Goal: Find specific page/section: Find specific page/section

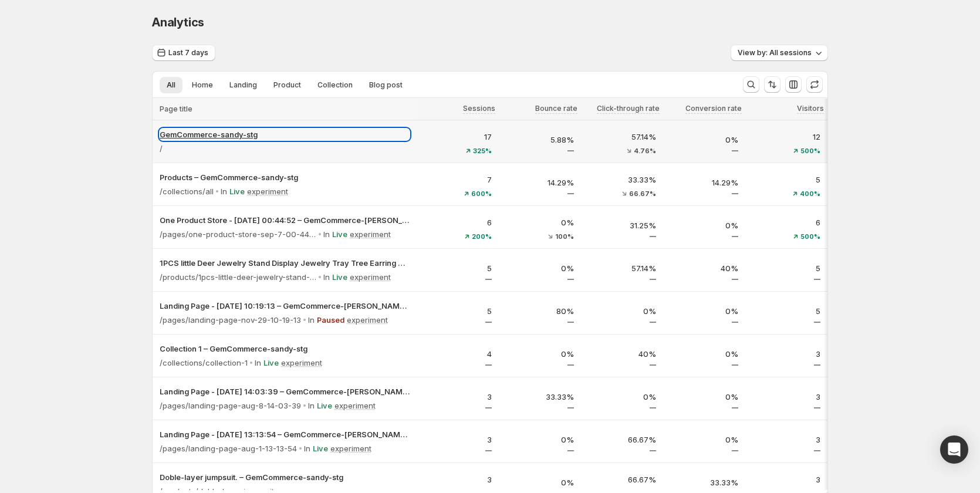
click at [184, 136] on p "GemCommerce-sandy-stg" at bounding box center [285, 135] width 250 height 12
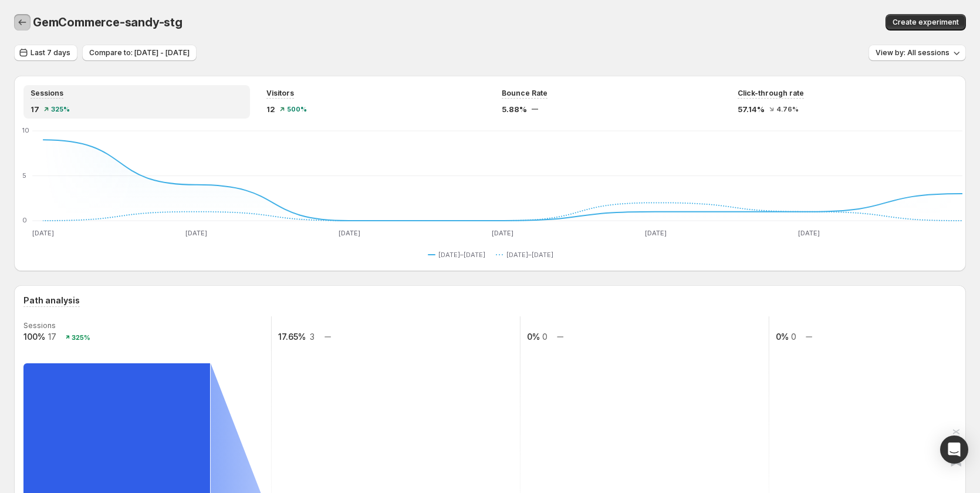
click at [23, 25] on icon "button" at bounding box center [22, 22] width 12 height 12
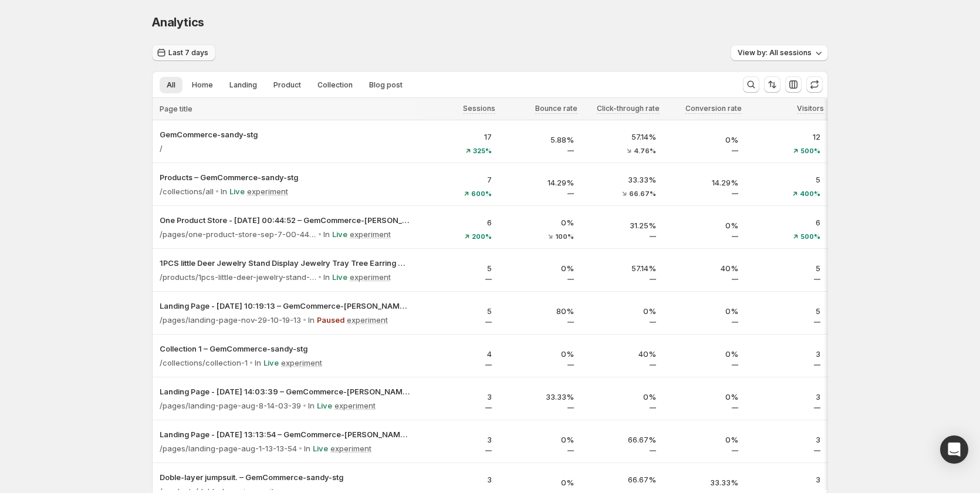
click at [167, 50] on icon "button" at bounding box center [162, 53] width 12 height 12
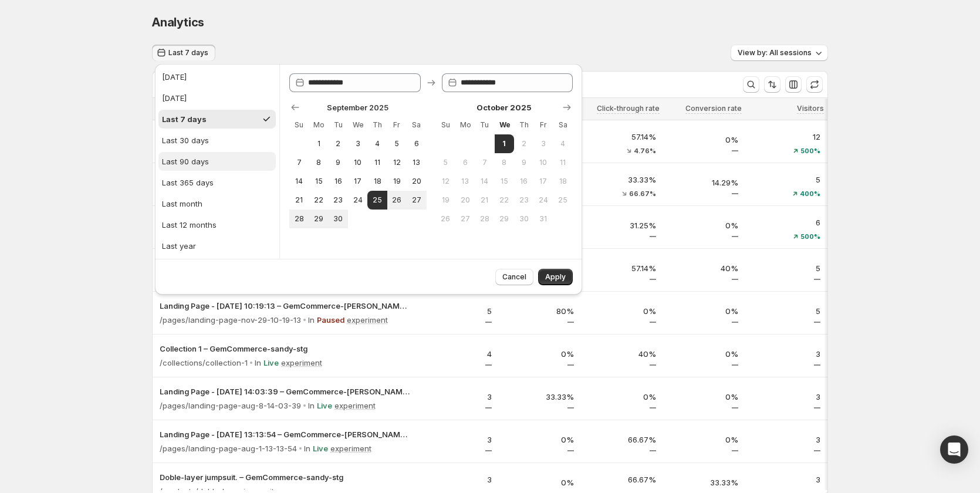
click at [211, 166] on button "Last 90 days" at bounding box center [216, 161] width 117 height 19
type input "**********"
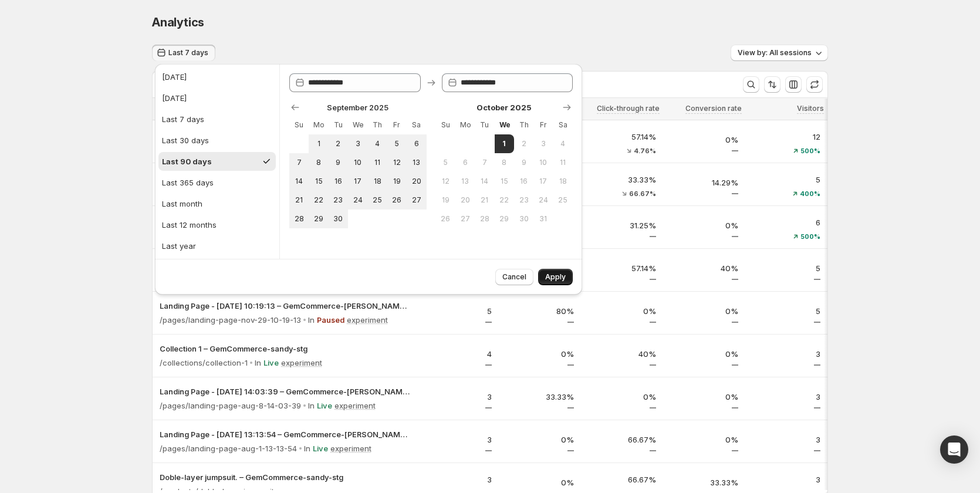
click at [552, 274] on span "Apply" at bounding box center [555, 276] width 21 height 9
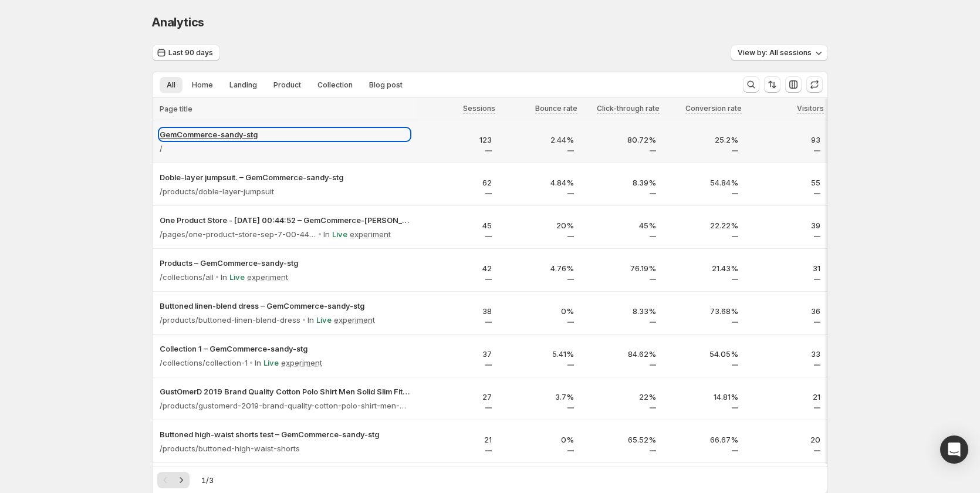
click at [239, 130] on p "GemCommerce-sandy-stg" at bounding box center [285, 135] width 250 height 12
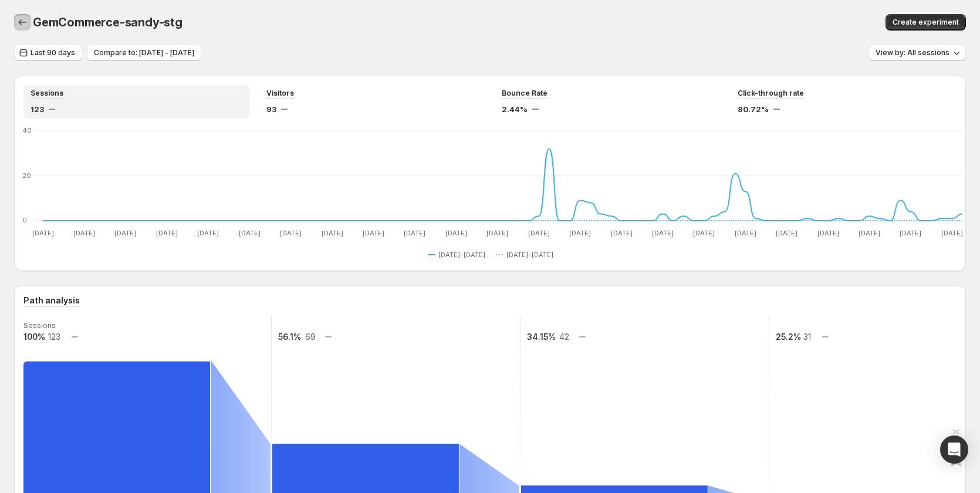
click at [19, 22] on icon "button" at bounding box center [22, 22] width 12 height 12
